Goal: Information Seeking & Learning: Check status

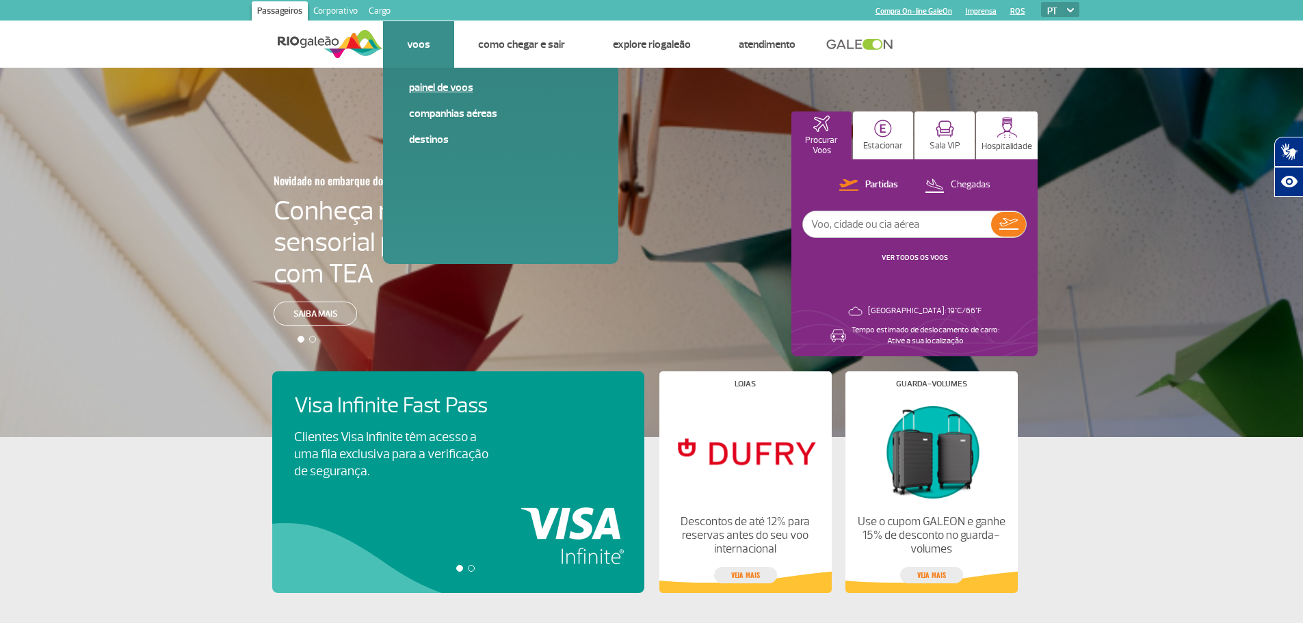
click at [440, 87] on link "Painel de voos" at bounding box center [500, 87] width 183 height 15
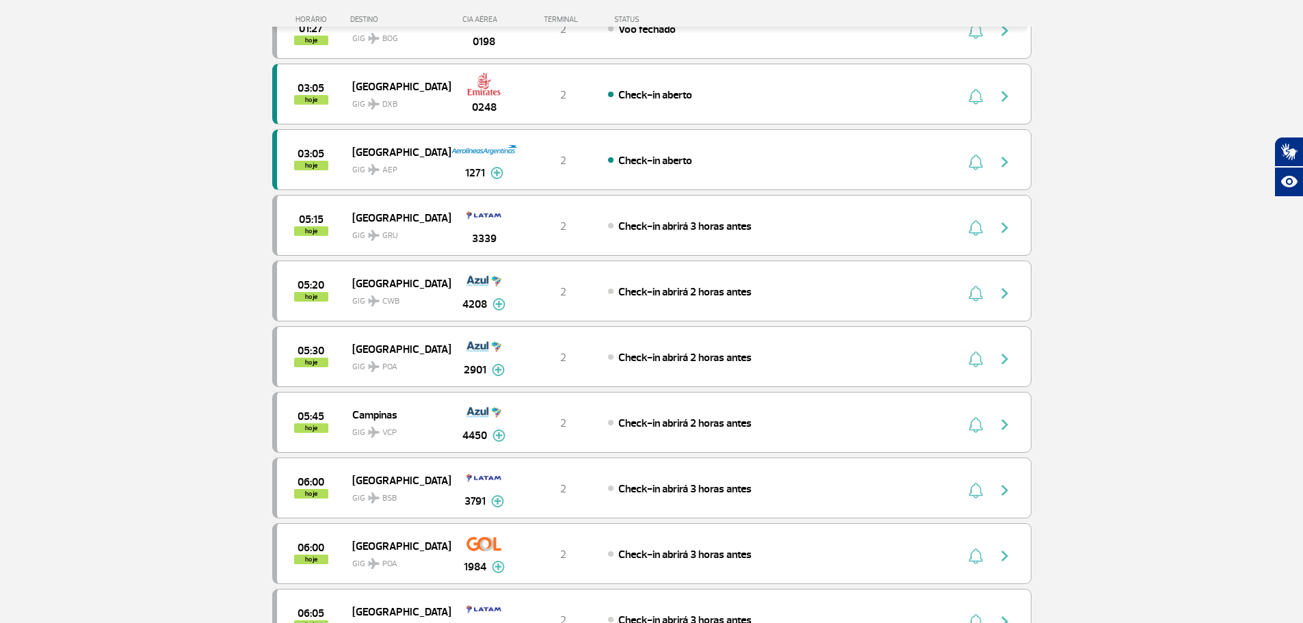
scroll to position [342, 0]
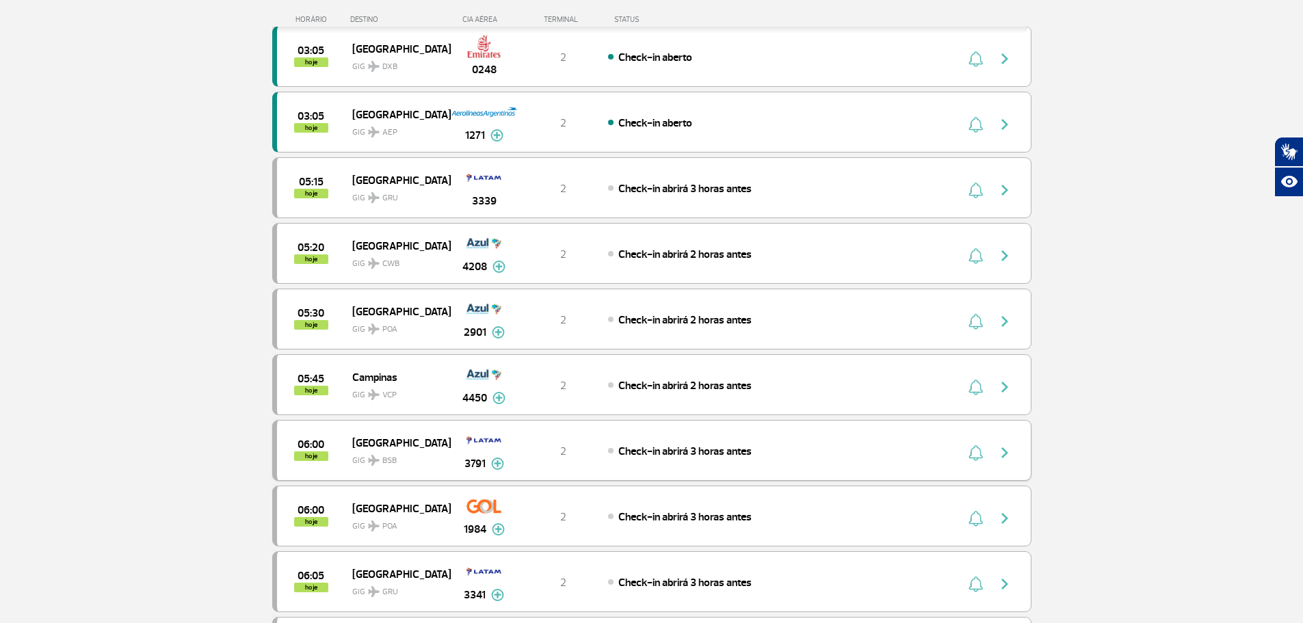
click at [801, 456] on div "Check-in abrirá 3 horas antes" at bounding box center [759, 450] width 302 height 15
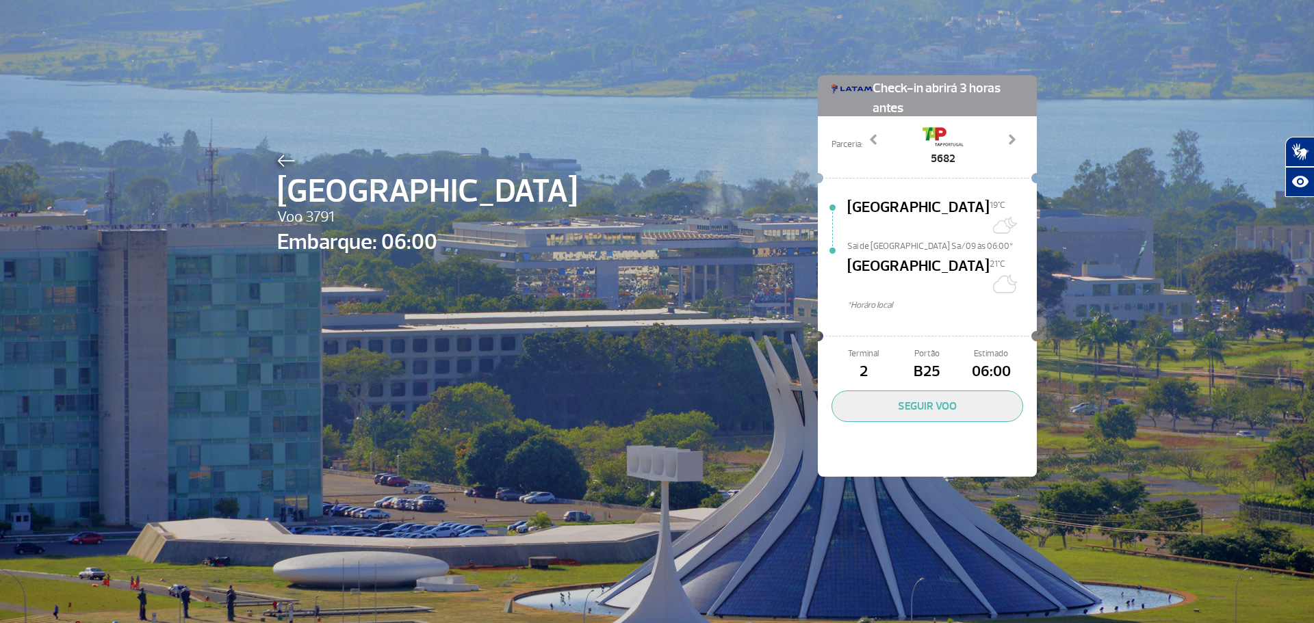
click at [549, 356] on div "Brasília Voo 3791 Embarque: 06:00 Check-in abrirá 3 horas antes Parceria: 5682 …" at bounding box center [657, 255] width 780 height 511
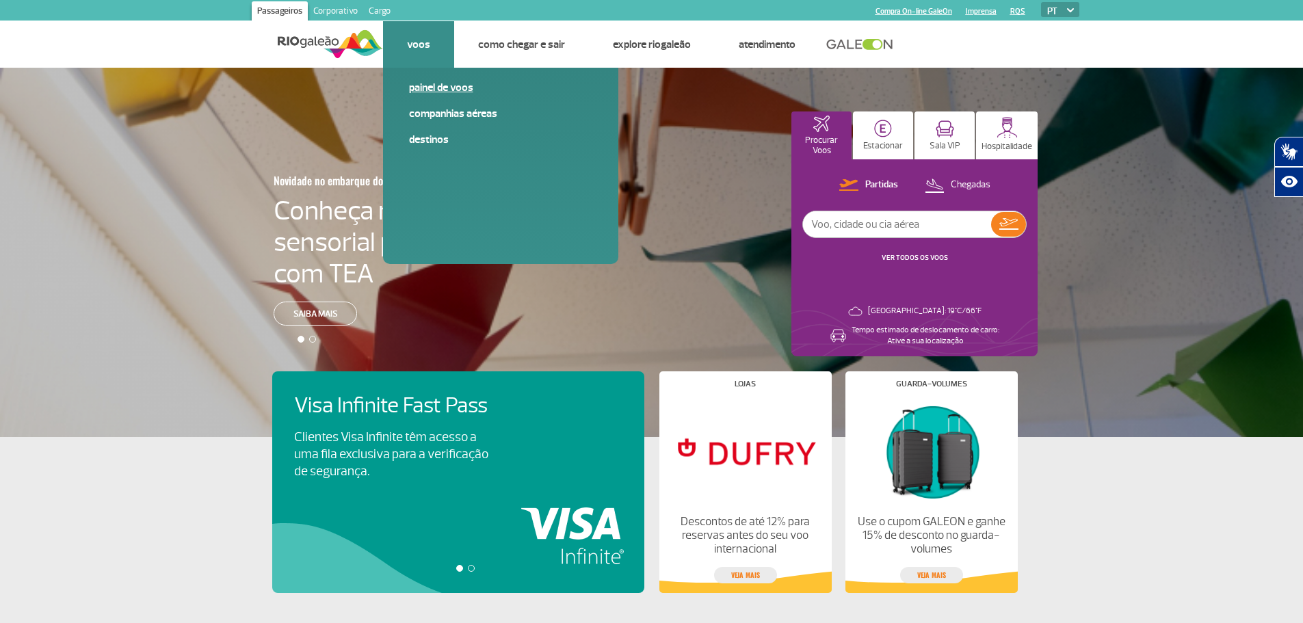
click at [429, 85] on link "Painel de voos" at bounding box center [500, 87] width 183 height 15
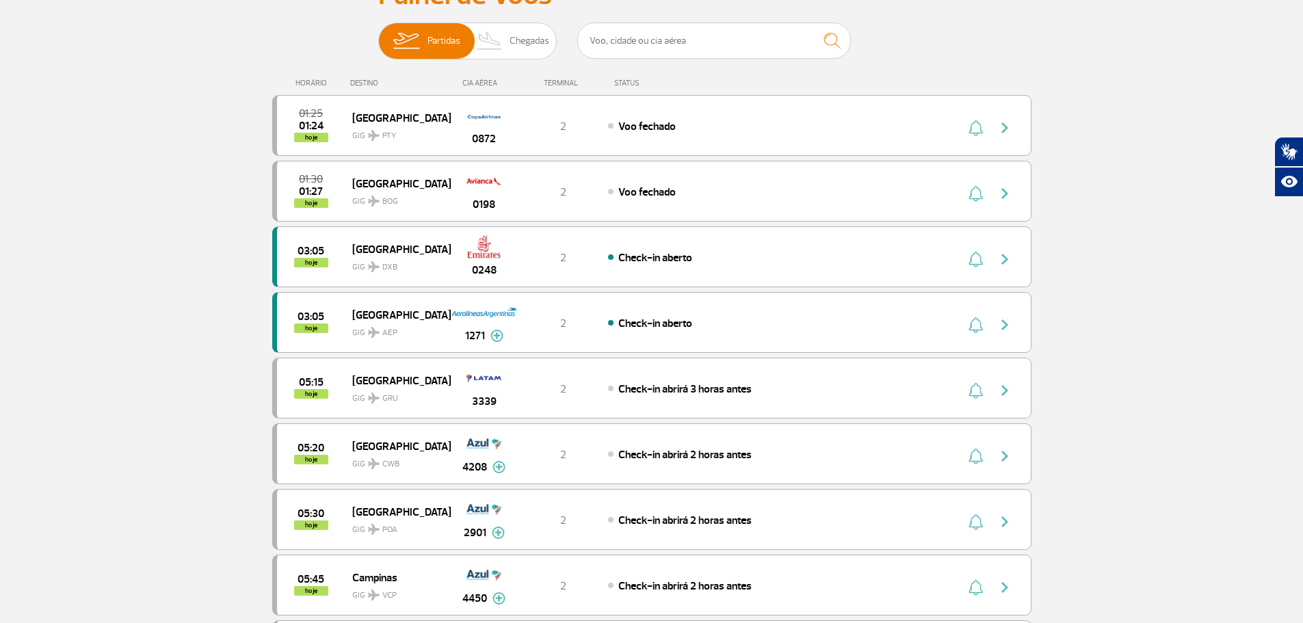
scroll to position [137, 0]
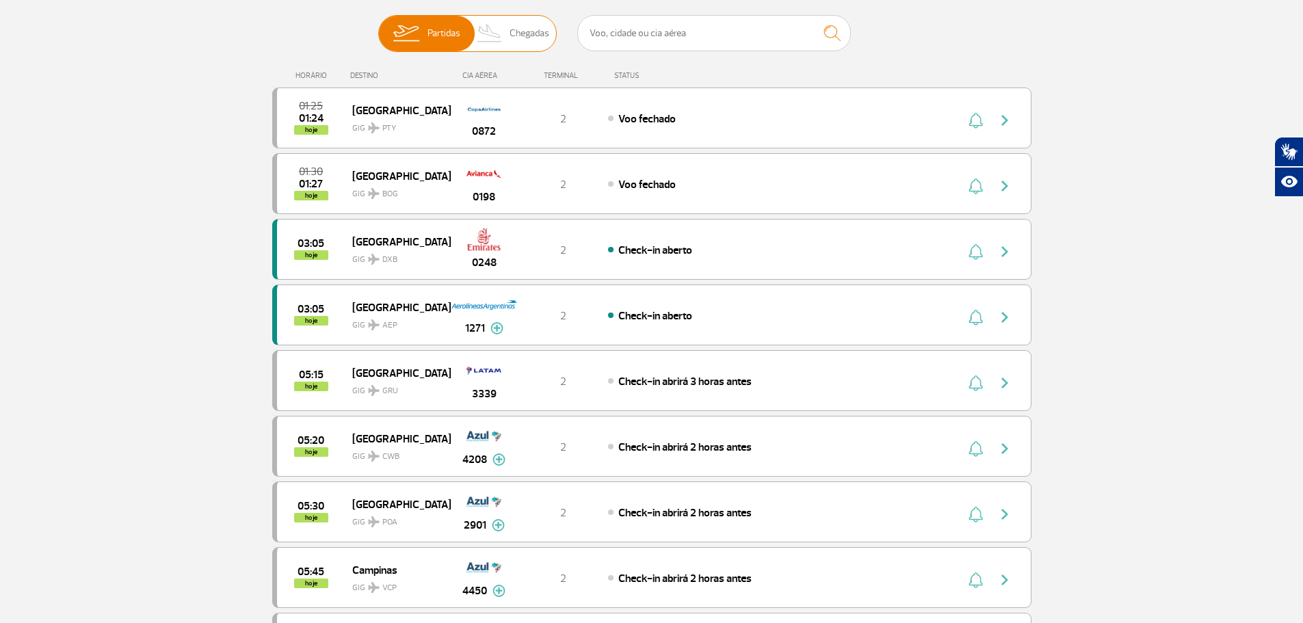
click at [525, 29] on span "Chegadas" at bounding box center [530, 34] width 40 height 36
click at [378, 27] on input "Partidas Chegadas" at bounding box center [378, 27] width 0 height 0
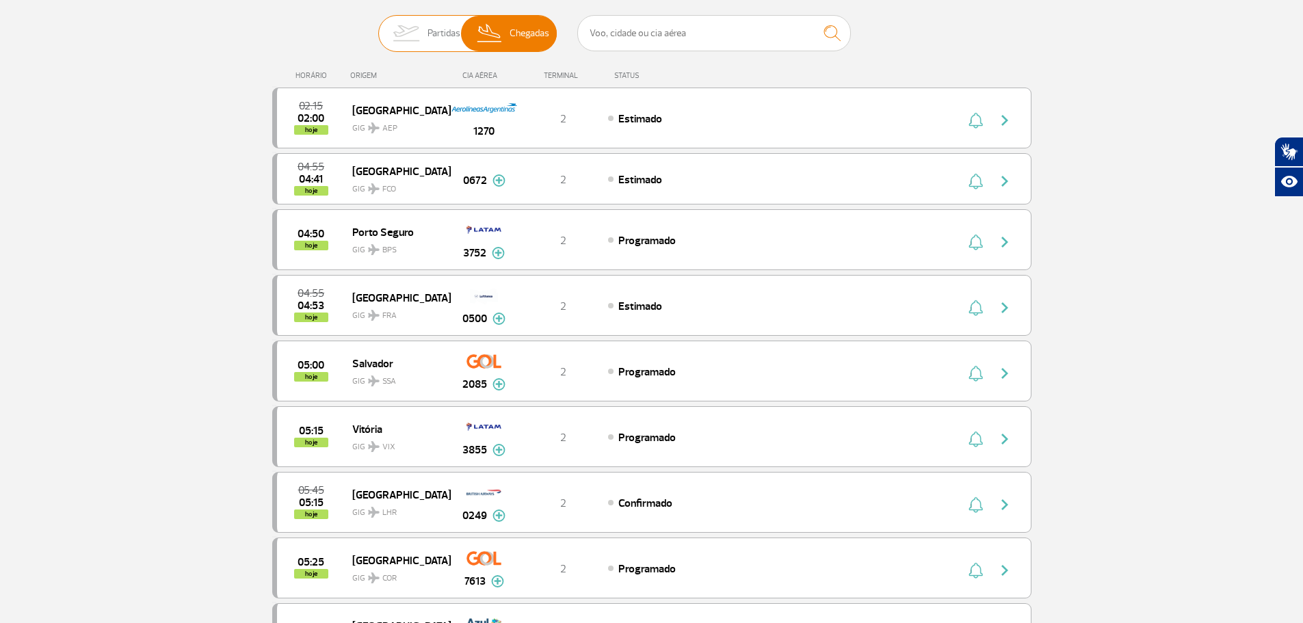
click at [441, 32] on span "Partidas" at bounding box center [444, 34] width 33 height 36
click at [378, 27] on input "Partidas Chegadas" at bounding box center [378, 27] width 0 height 0
